Goal: Task Accomplishment & Management: Complete application form

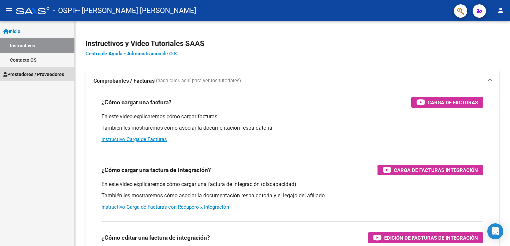
click at [18, 78] on link "Prestadores / Proveedores" at bounding box center [37, 74] width 74 height 14
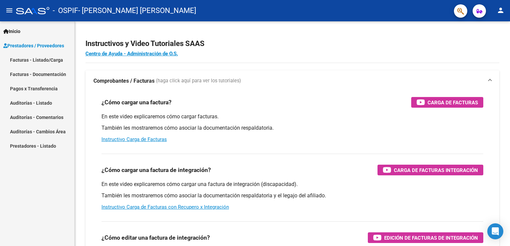
click at [38, 59] on link "Facturas - Listado/Carga" at bounding box center [37, 60] width 74 height 14
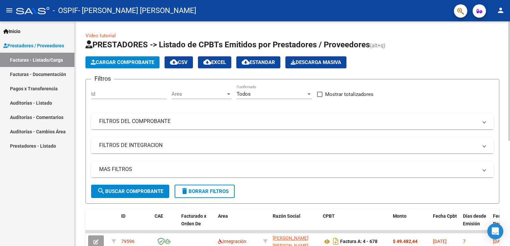
click at [131, 194] on span "search Buscar Comprobante" at bounding box center [130, 191] width 66 height 6
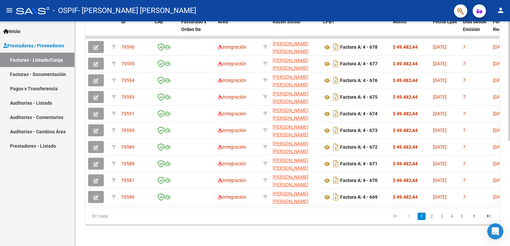
scroll to position [198, 0]
click at [493, 142] on div "Video tutorial PRESTADORES -> Listado de CPBTs Emitidos por Prestadores / Prove…" at bounding box center [293, 36] width 437 height 419
click at [432, 216] on link "2" at bounding box center [431, 216] width 8 height 7
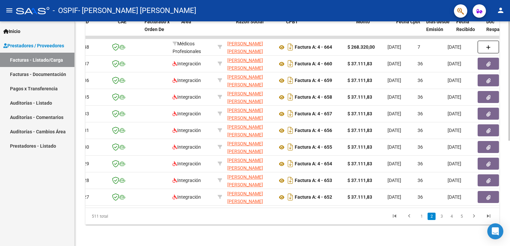
scroll to position [0, 0]
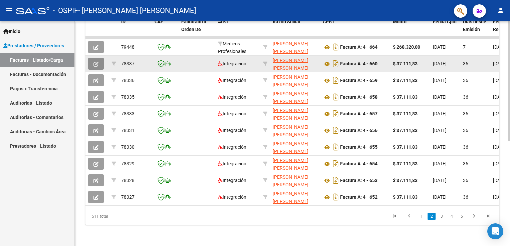
click at [94, 62] on icon "button" at bounding box center [95, 64] width 5 height 5
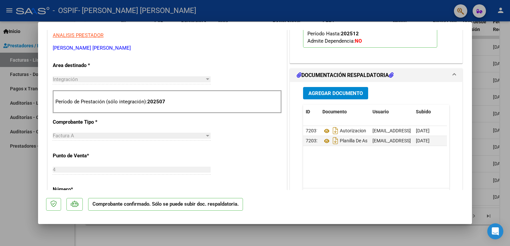
scroll to position [216, 0]
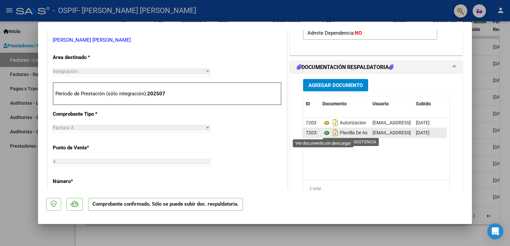
click at [322, 131] on icon at bounding box center [326, 133] width 9 height 8
click at [21, 213] on div at bounding box center [255, 123] width 510 height 246
type input "$ 0,00"
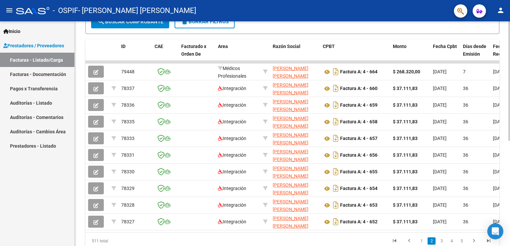
scroll to position [198, 0]
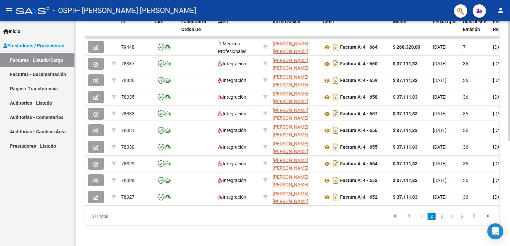
click at [509, 199] on html "menu - OSPIF - [PERSON_NAME] [PERSON_NAME] person Inicio Instructivos Contacto …" at bounding box center [255, 123] width 510 height 246
click at [420, 215] on link "1" at bounding box center [421, 216] width 8 height 7
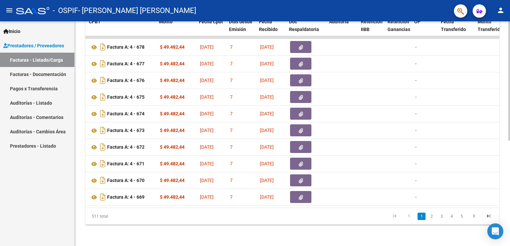
scroll to position [0, 234]
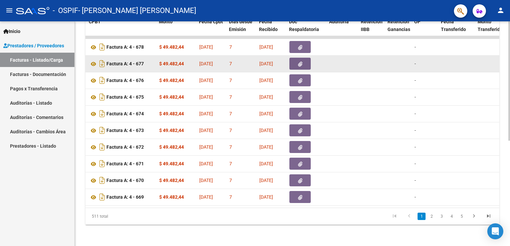
click at [300, 62] on icon "button" at bounding box center [300, 64] width 4 height 5
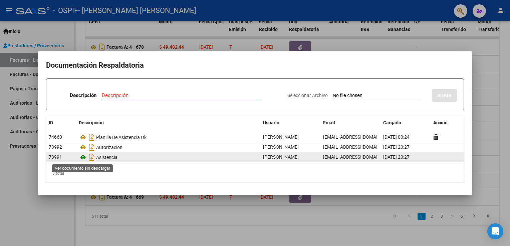
click at [84, 157] on icon at bounding box center [83, 157] width 9 height 8
click at [81, 156] on icon at bounding box center [83, 157] width 9 height 8
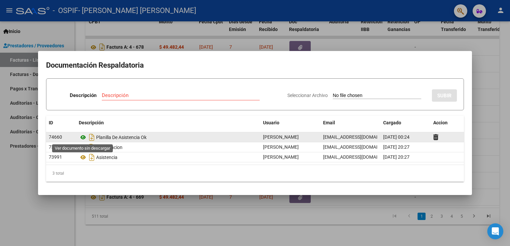
click at [83, 137] on icon at bounding box center [83, 137] width 9 height 8
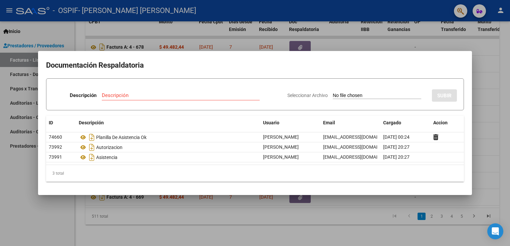
click at [30, 219] on div at bounding box center [255, 123] width 510 height 246
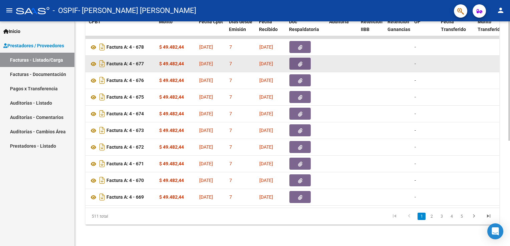
click at [299, 62] on icon "button" at bounding box center [300, 64] width 4 height 5
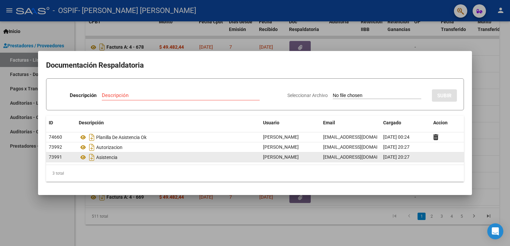
click at [432, 157] on datatable-body-cell at bounding box center [446, 157] width 33 height 10
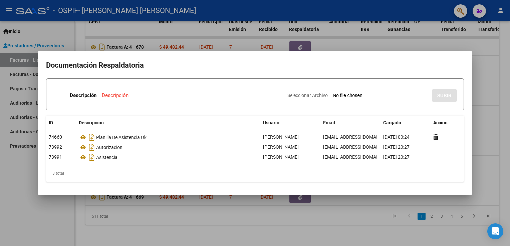
drag, startPoint x: 440, startPoint y: 157, endPoint x: 21, endPoint y: 214, distance: 423.2
click at [21, 214] on div at bounding box center [255, 123] width 510 height 246
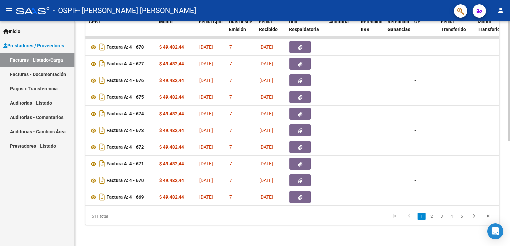
scroll to position [0, 0]
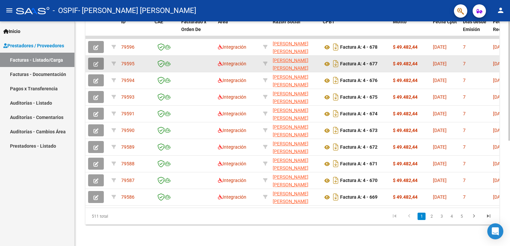
click at [93, 61] on button "button" at bounding box center [96, 64] width 16 height 12
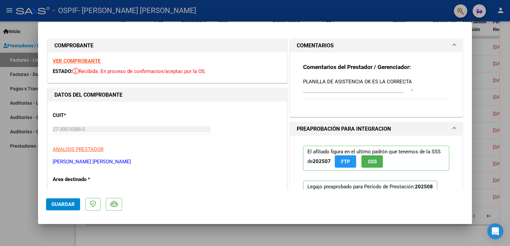
click at [13, 210] on div at bounding box center [255, 123] width 510 height 246
type input "$ 0,00"
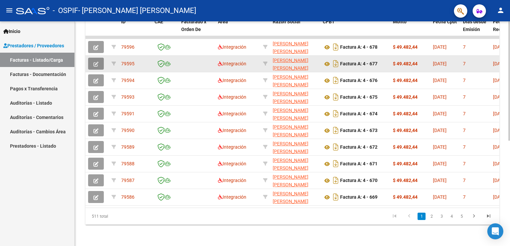
click at [96, 62] on icon "button" at bounding box center [95, 64] width 5 height 5
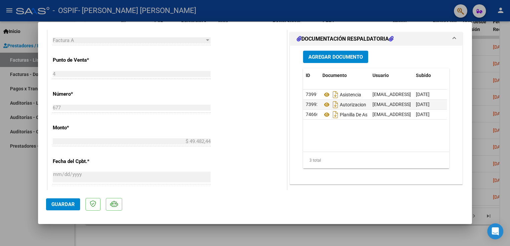
drag, startPoint x: 471, startPoint y: 54, endPoint x: 458, endPoint y: 119, distance: 66.3
click at [458, 119] on mat-dialog-content "COMPROBANTE VER COMPROBANTE ESTADO: Recibida. En proceso de confirmacion/acepta…" at bounding box center [255, 110] width 434 height 160
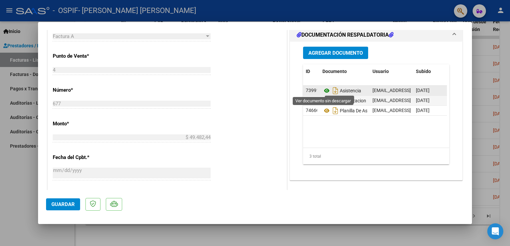
click at [322, 89] on icon at bounding box center [326, 91] width 9 height 8
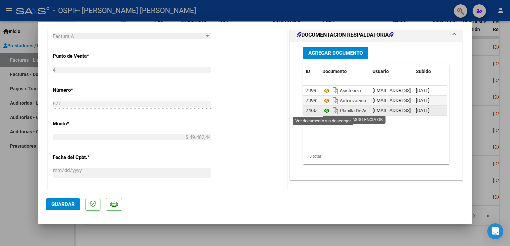
click at [324, 108] on icon at bounding box center [326, 111] width 9 height 8
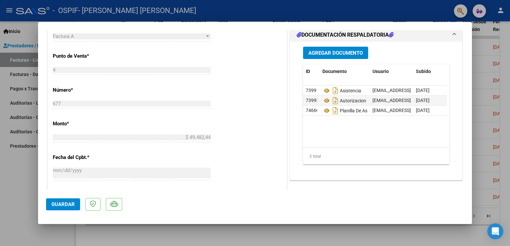
click at [501, 9] on div at bounding box center [255, 123] width 510 height 246
type input "$ 0,00"
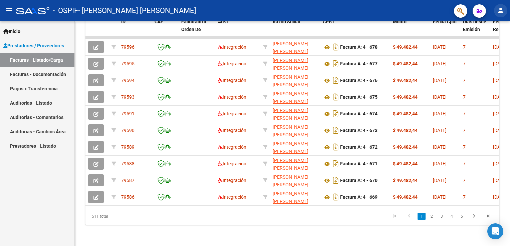
click at [502, 10] on mat-icon "person" at bounding box center [500, 10] width 8 height 8
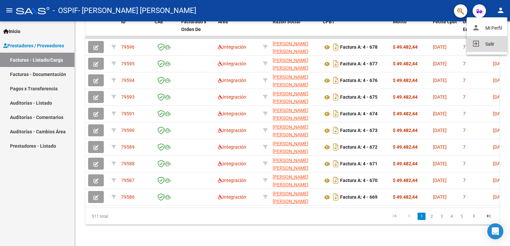
click at [483, 42] on button "exit_to_app Salir" at bounding box center [486, 44] width 41 height 16
